Goal: Task Accomplishment & Management: Complete application form

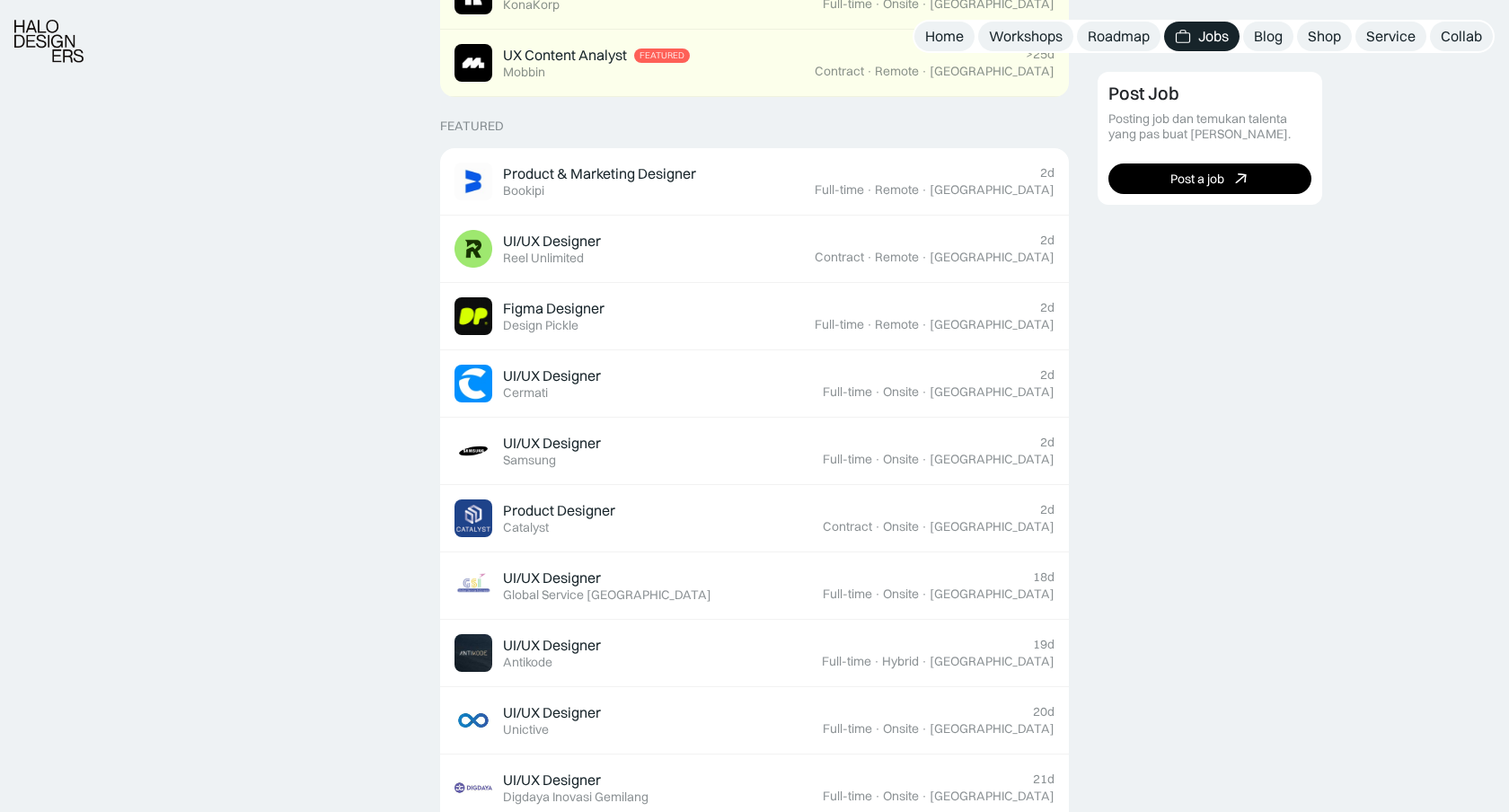
scroll to position [624, 0]
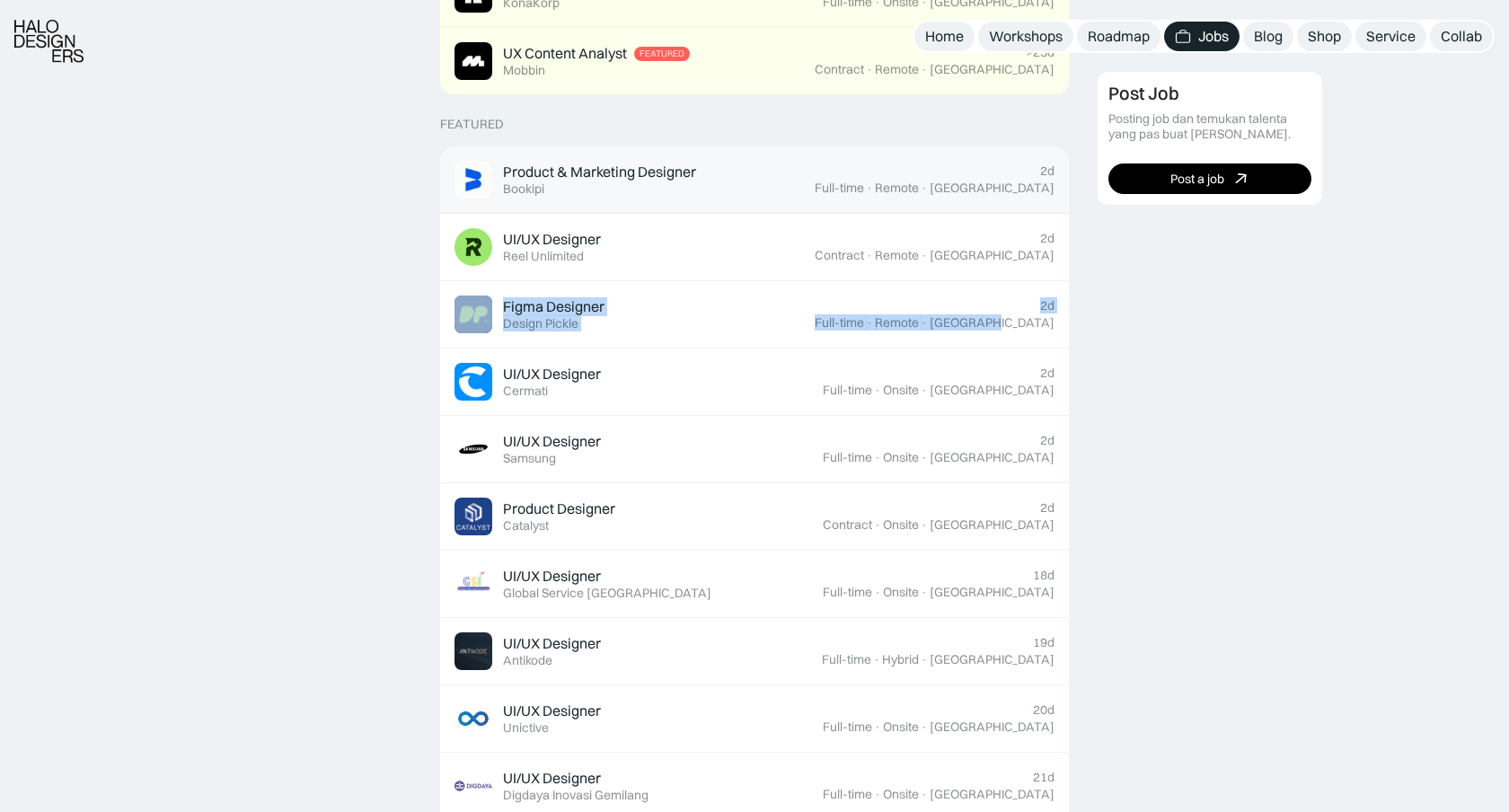
click at [578, 178] on div "Product & Marketing Designer" at bounding box center [599, 172] width 193 height 19
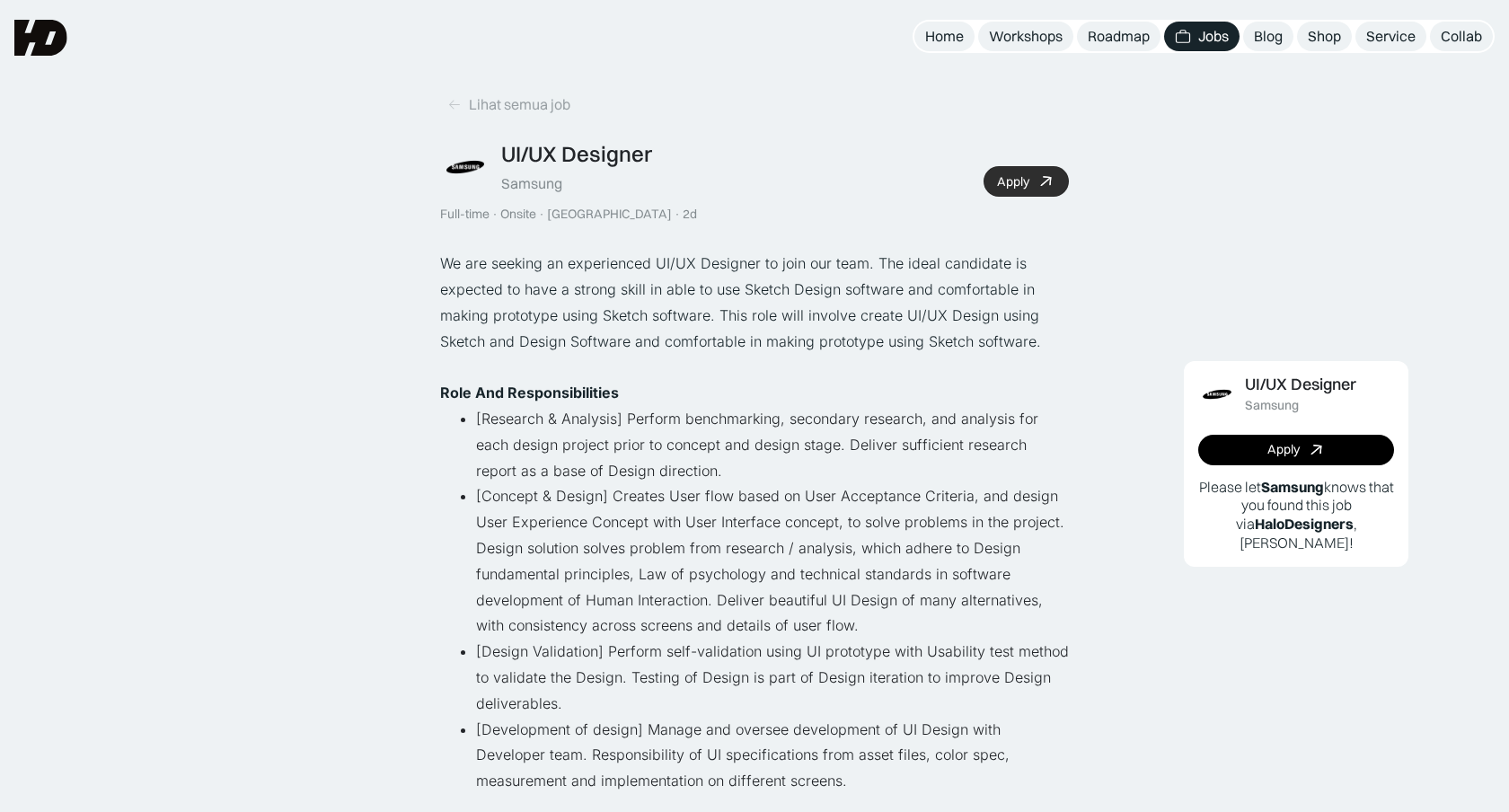
click at [1022, 185] on div "Apply" at bounding box center [1013, 181] width 33 height 15
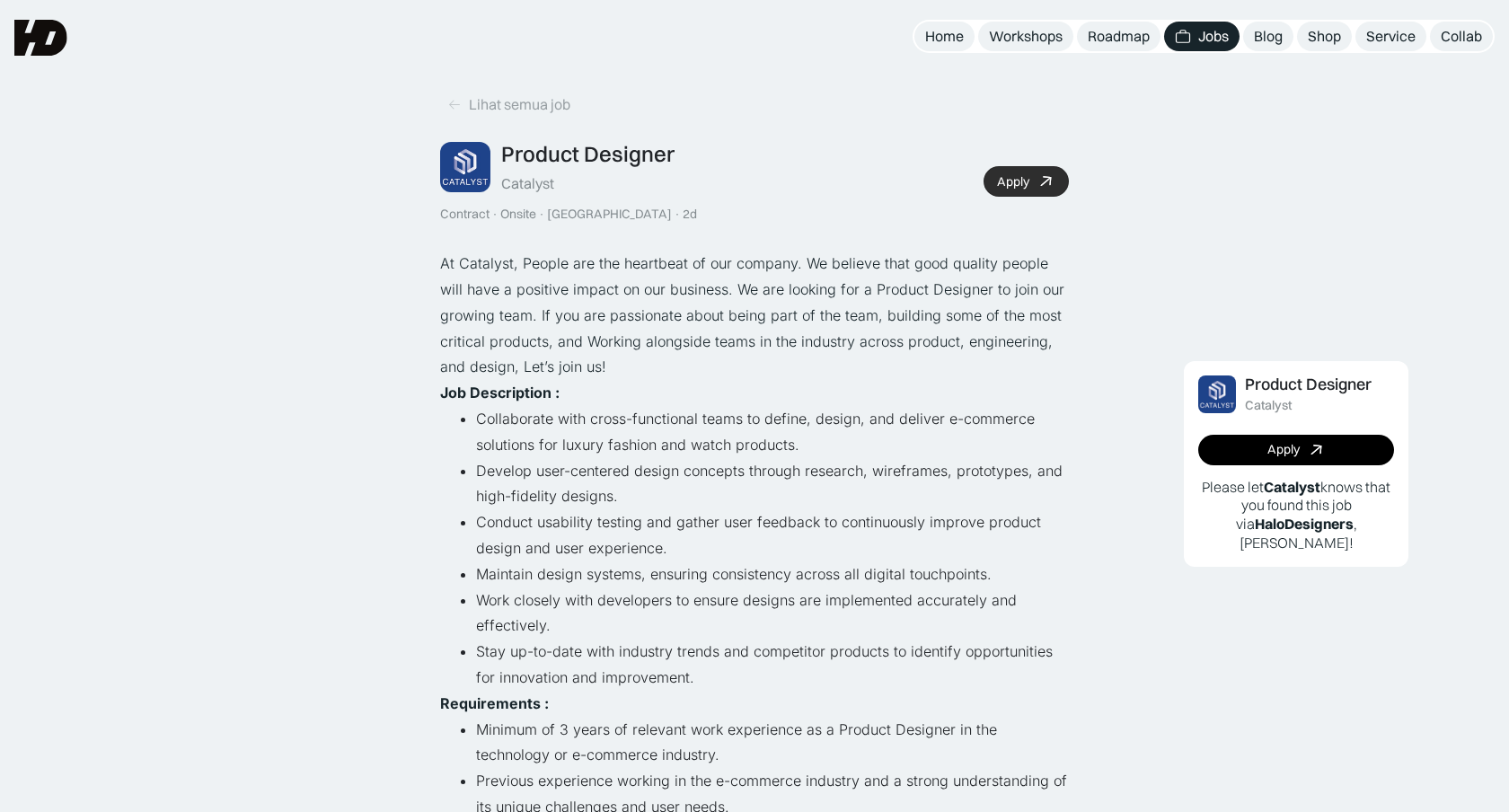
click at [1023, 185] on div "Apply" at bounding box center [1013, 181] width 33 height 15
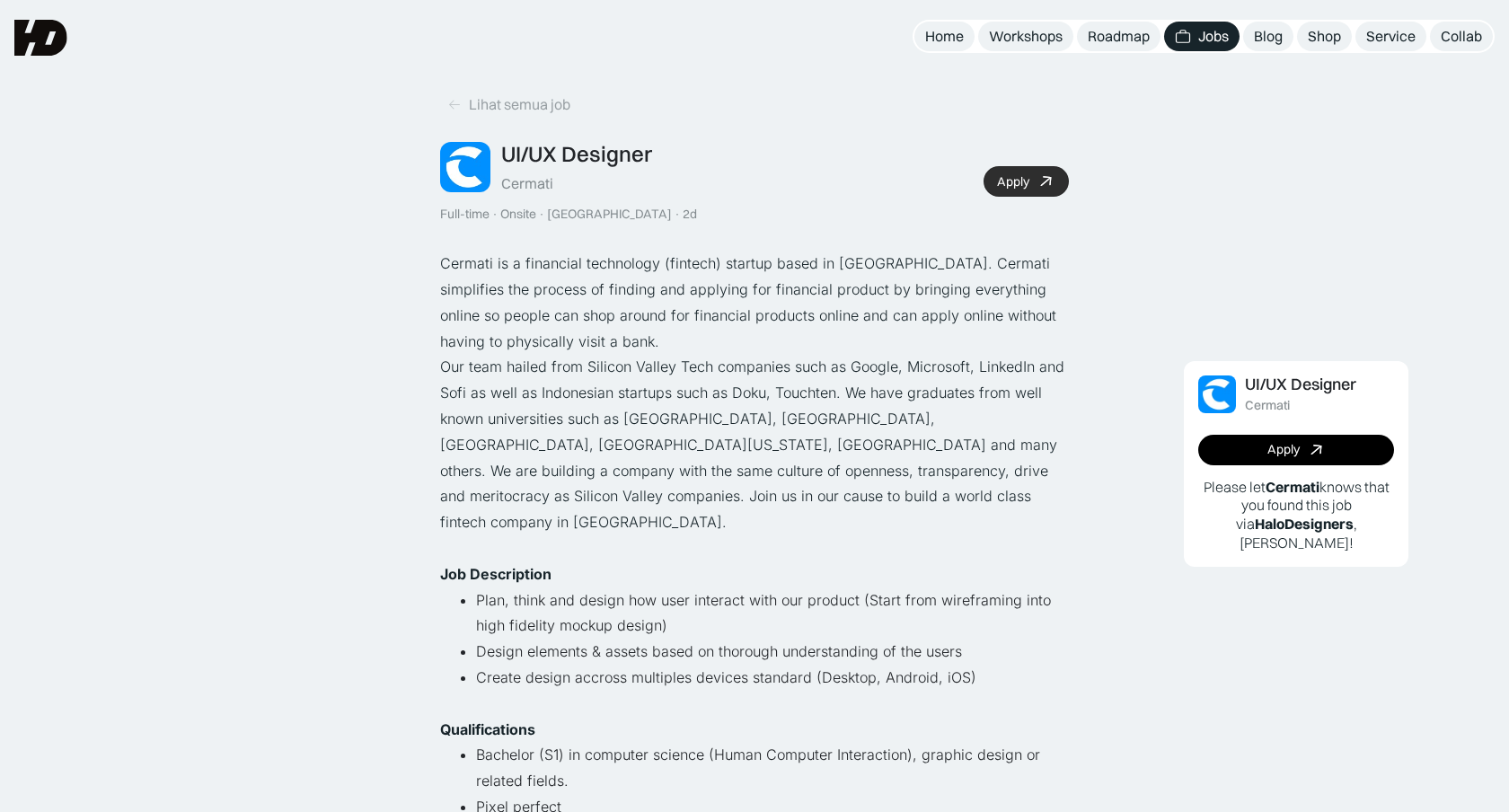
click at [1017, 189] on link "Apply" at bounding box center [1027, 181] width 85 height 31
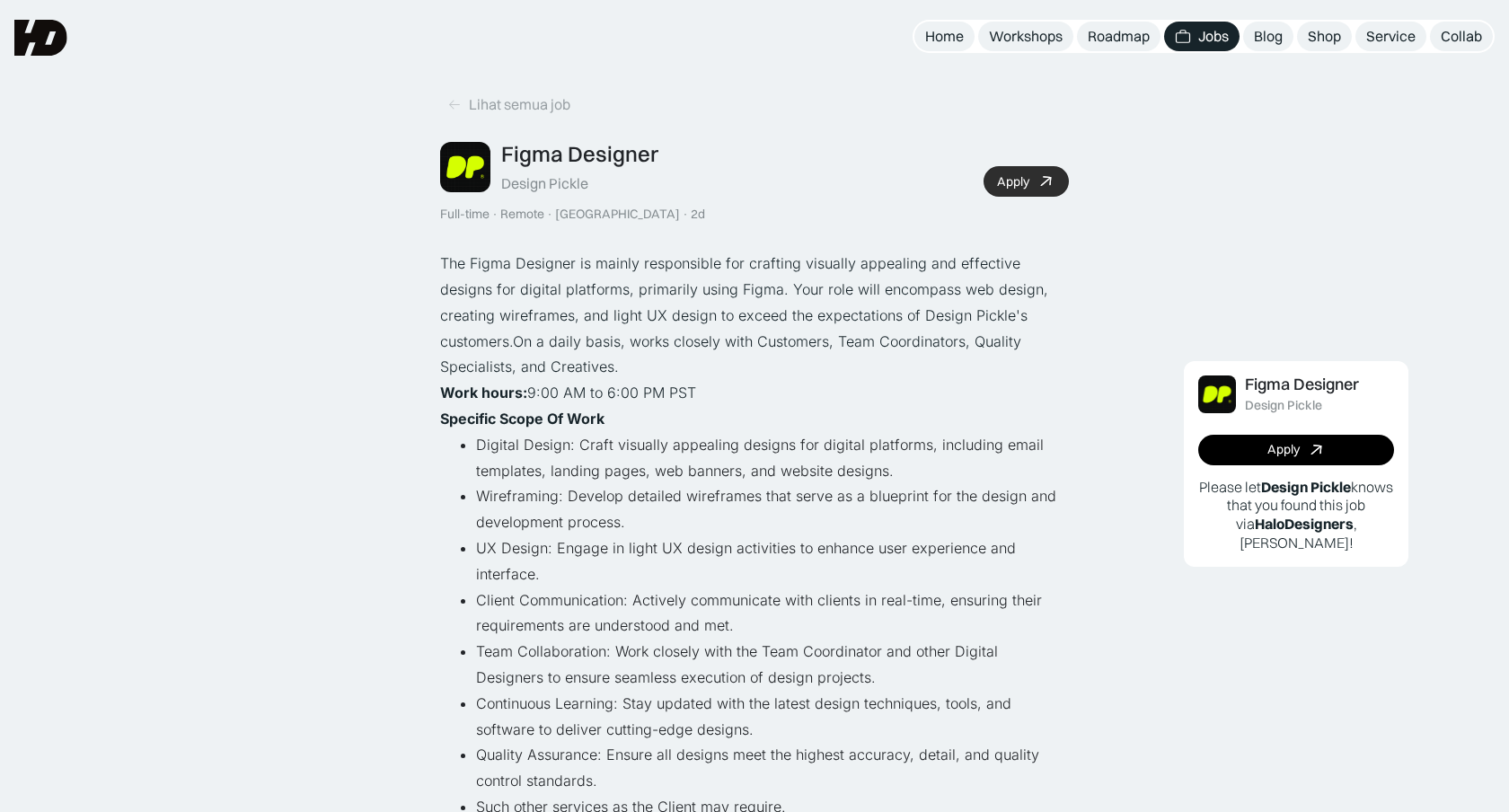
click at [1033, 191] on link "Apply" at bounding box center [1027, 181] width 85 height 31
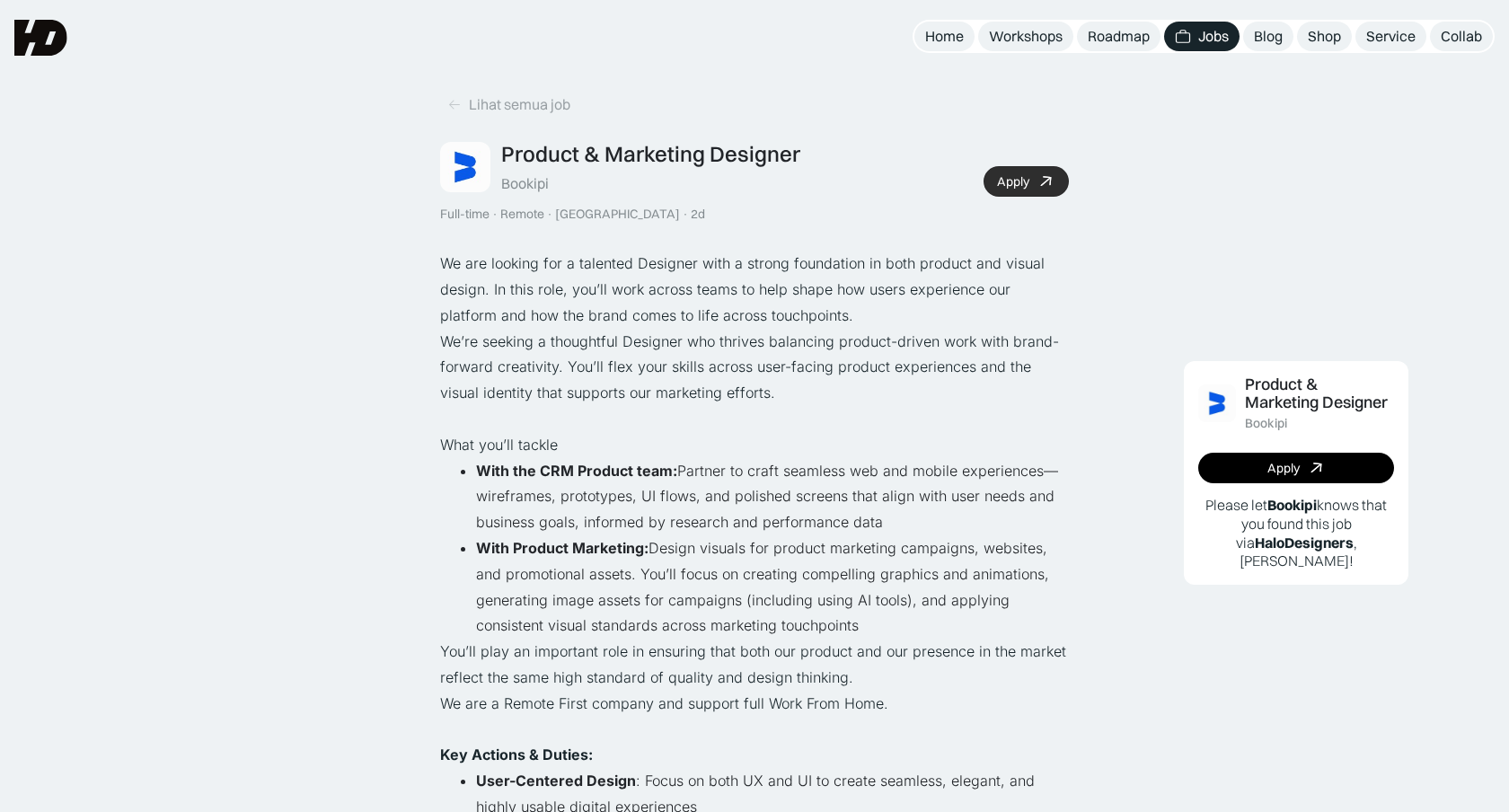
click at [1013, 179] on div "Apply" at bounding box center [1013, 181] width 33 height 15
